Goal: Information Seeking & Learning: Learn about a topic

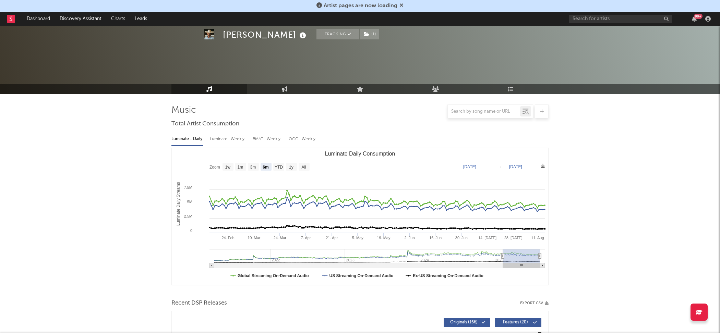
select select "6m"
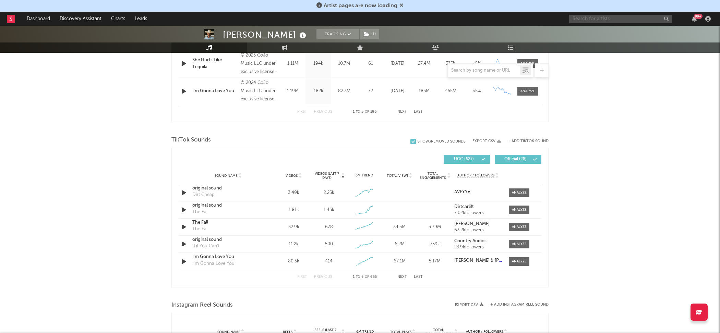
click at [613, 21] on input "text" at bounding box center [620, 19] width 103 height 9
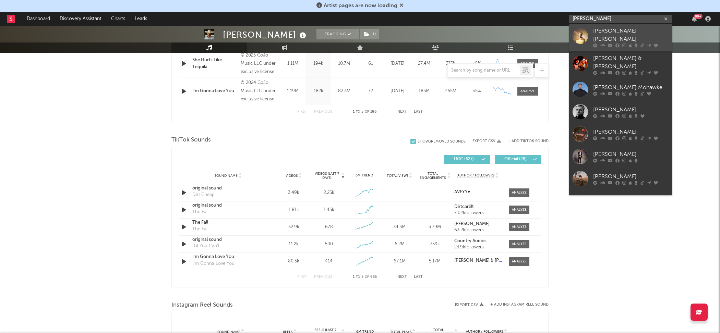
type input "[PERSON_NAME]"
click at [616, 44] on icon at bounding box center [618, 46] width 4 height 4
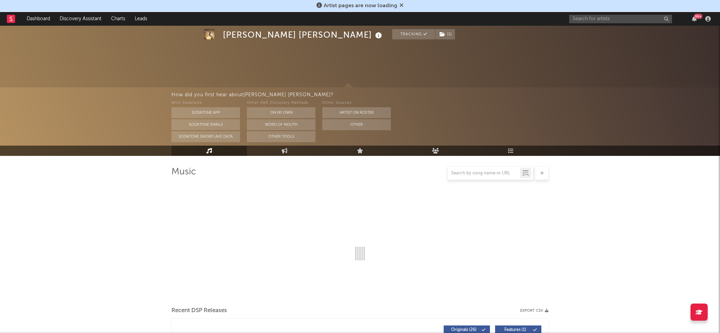
scroll to position [151, 0]
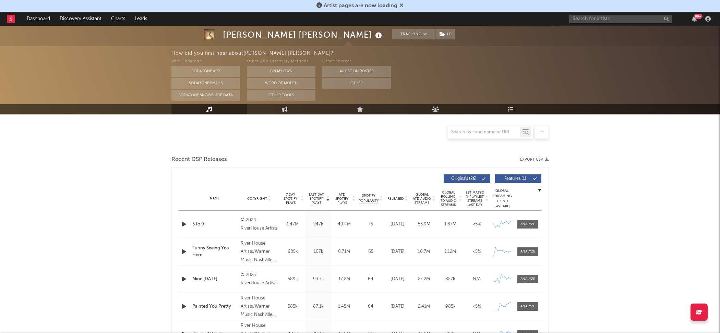
select select "6m"
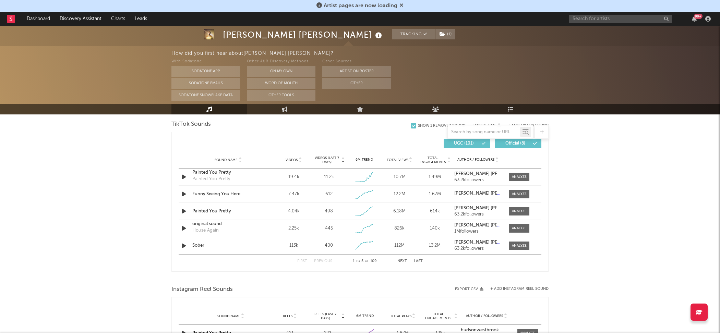
scroll to position [464, 0]
click at [518, 177] on div at bounding box center [519, 177] width 15 height 5
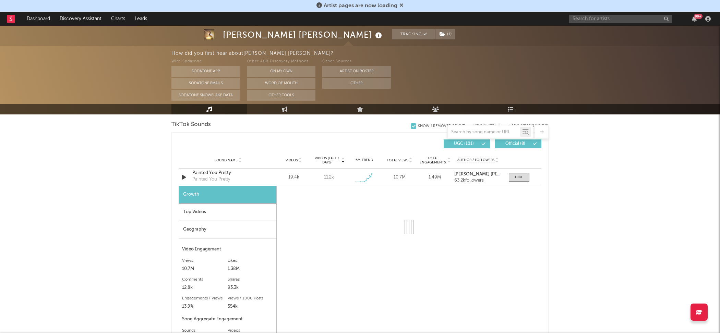
select select "1w"
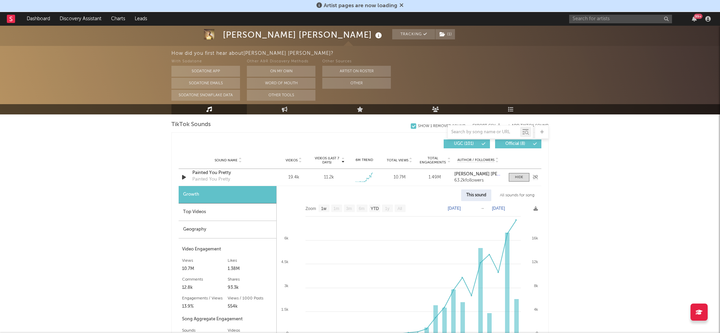
click at [215, 172] on div "Painted You Pretty" at bounding box center [228, 173] width 72 height 7
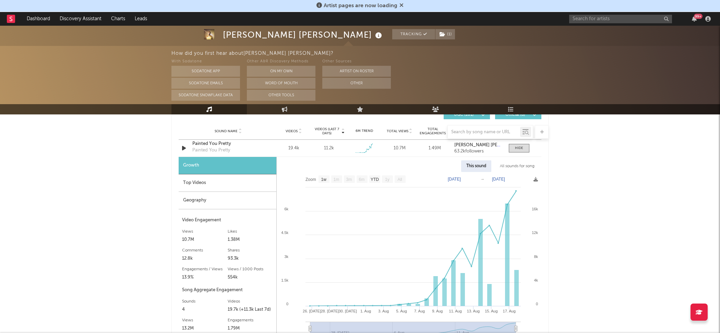
scroll to position [521, 0]
